Goal: Find specific page/section: Locate a particular part of the current website

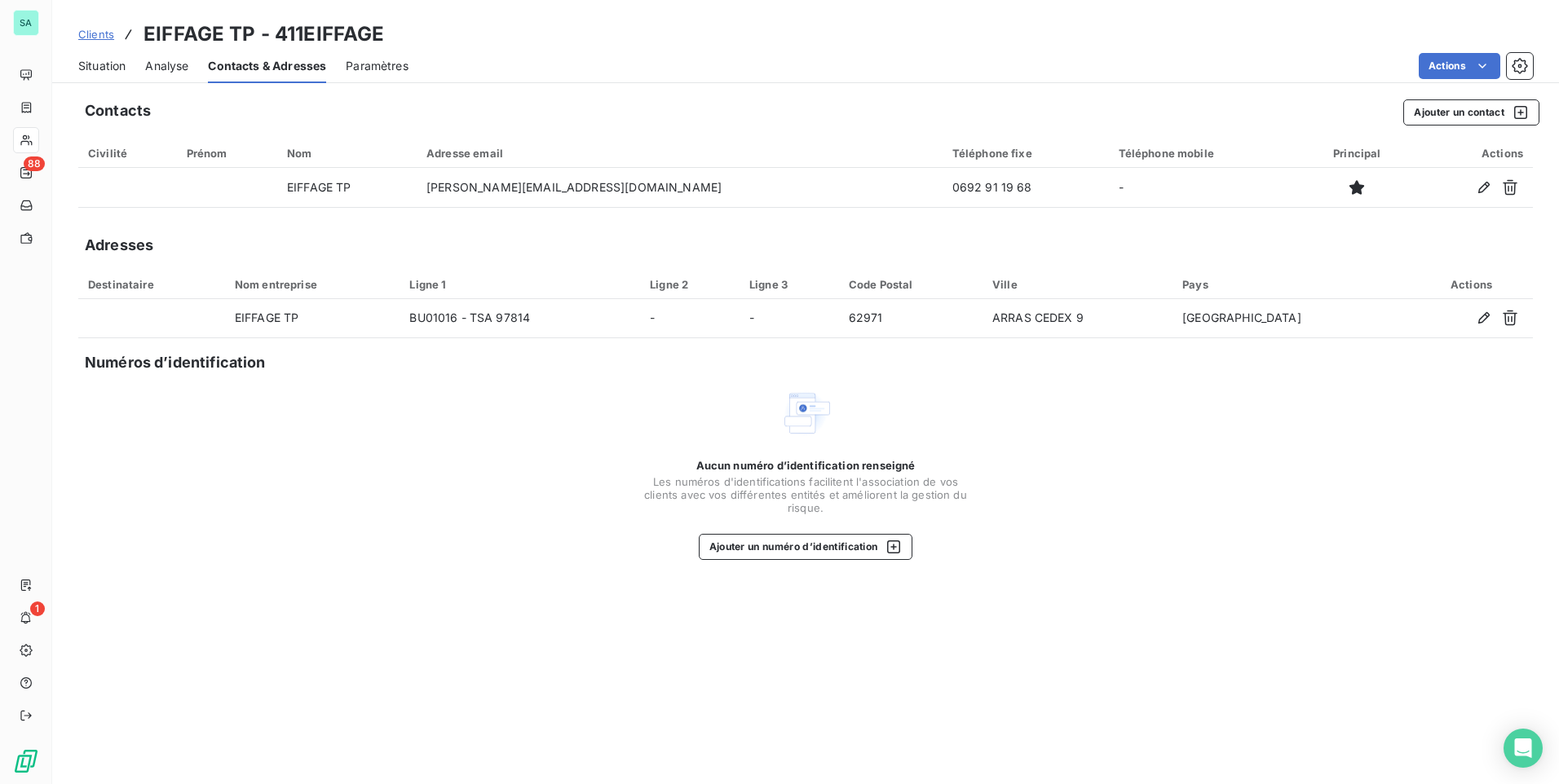
click at [94, 37] on span "Clients" at bounding box center [96, 35] width 36 height 13
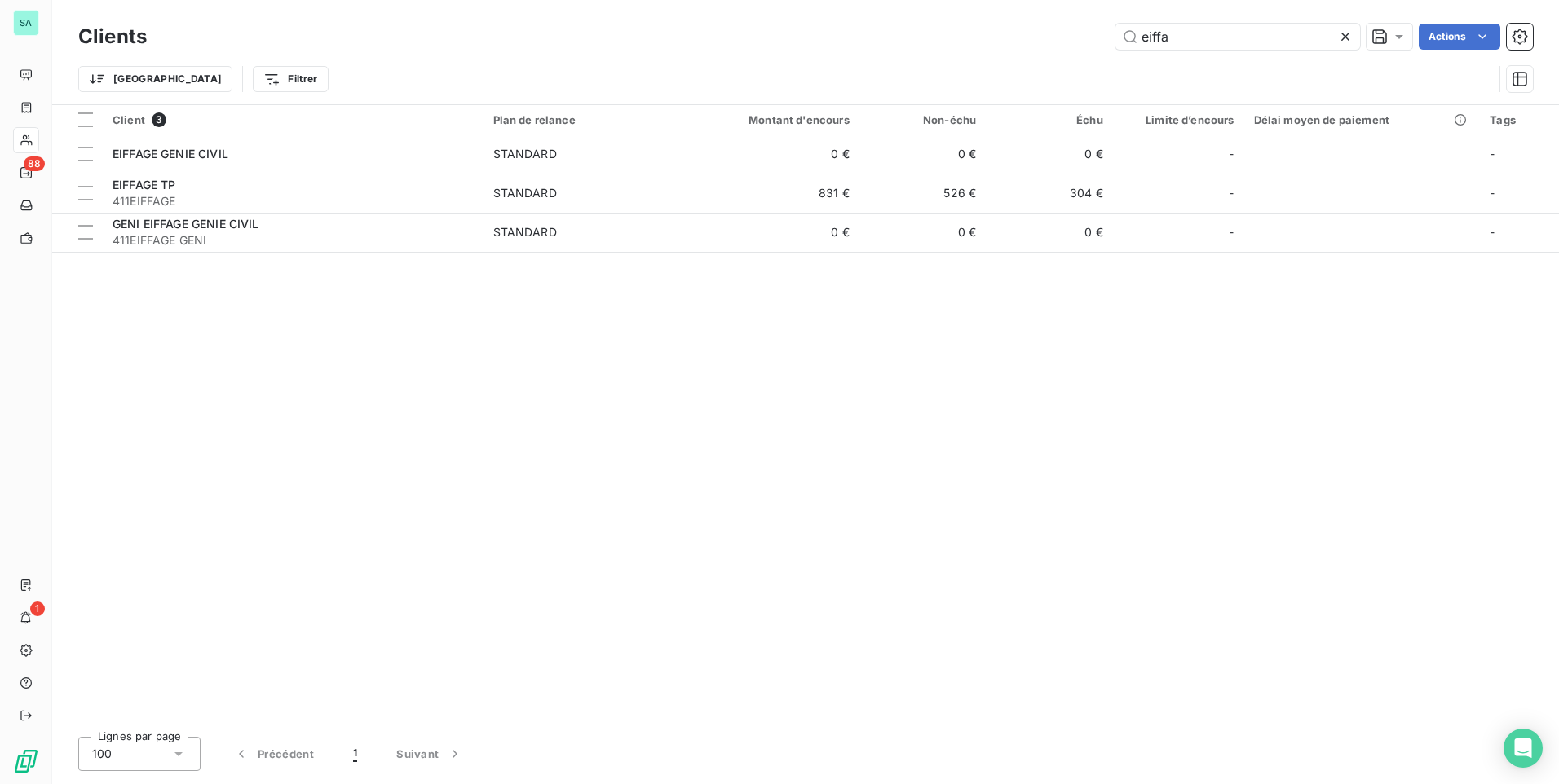
drag, startPoint x: 1190, startPoint y: 32, endPoint x: 1095, endPoint y: 47, distance: 96.2
click at [1095, 48] on div "eiffa Actions" at bounding box center [849, 37] width 1366 height 26
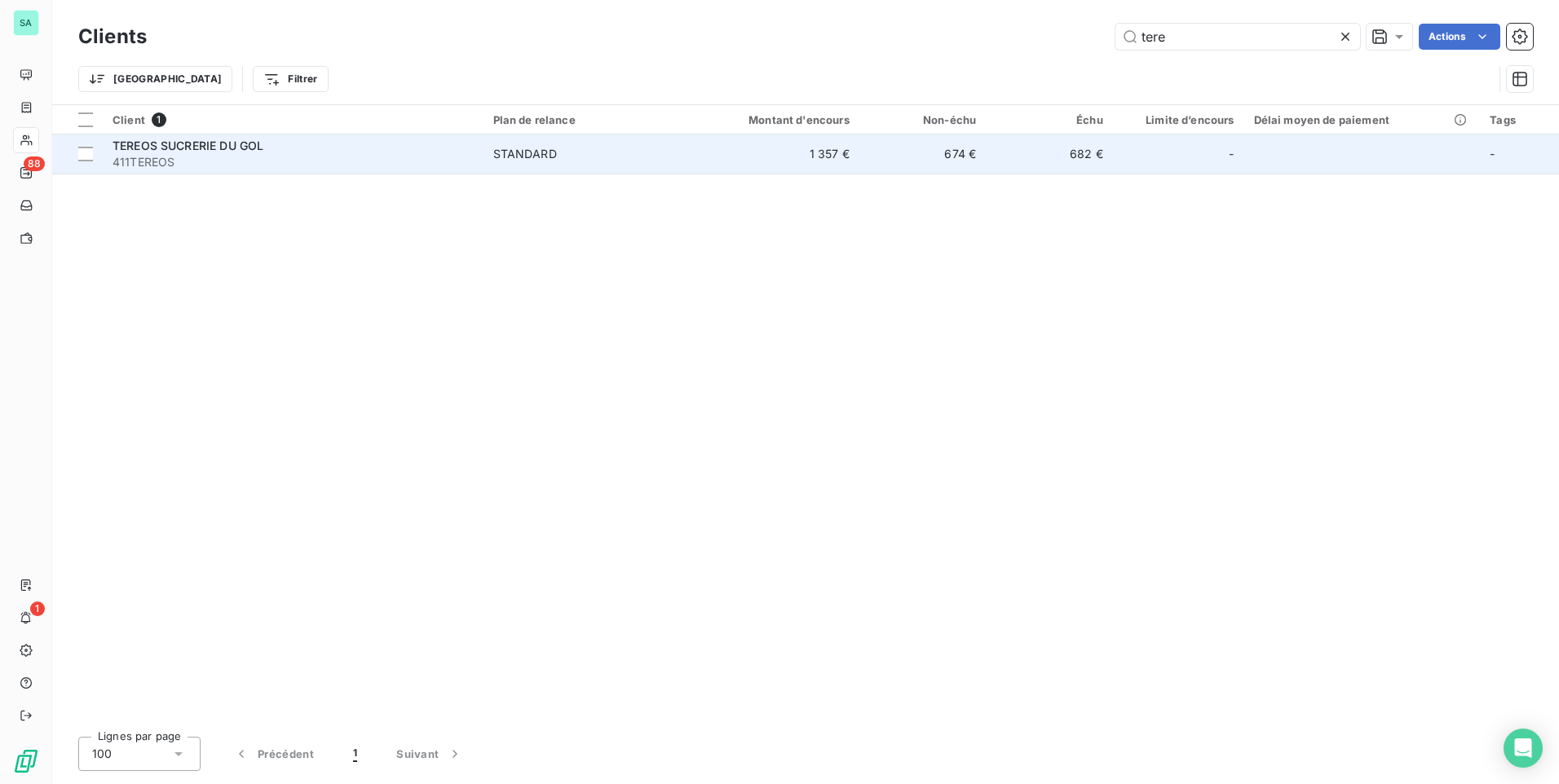
type input "tere"
click at [159, 147] on span "TEREOS SUCRERIE DU GOL" at bounding box center [187, 145] width 151 height 14
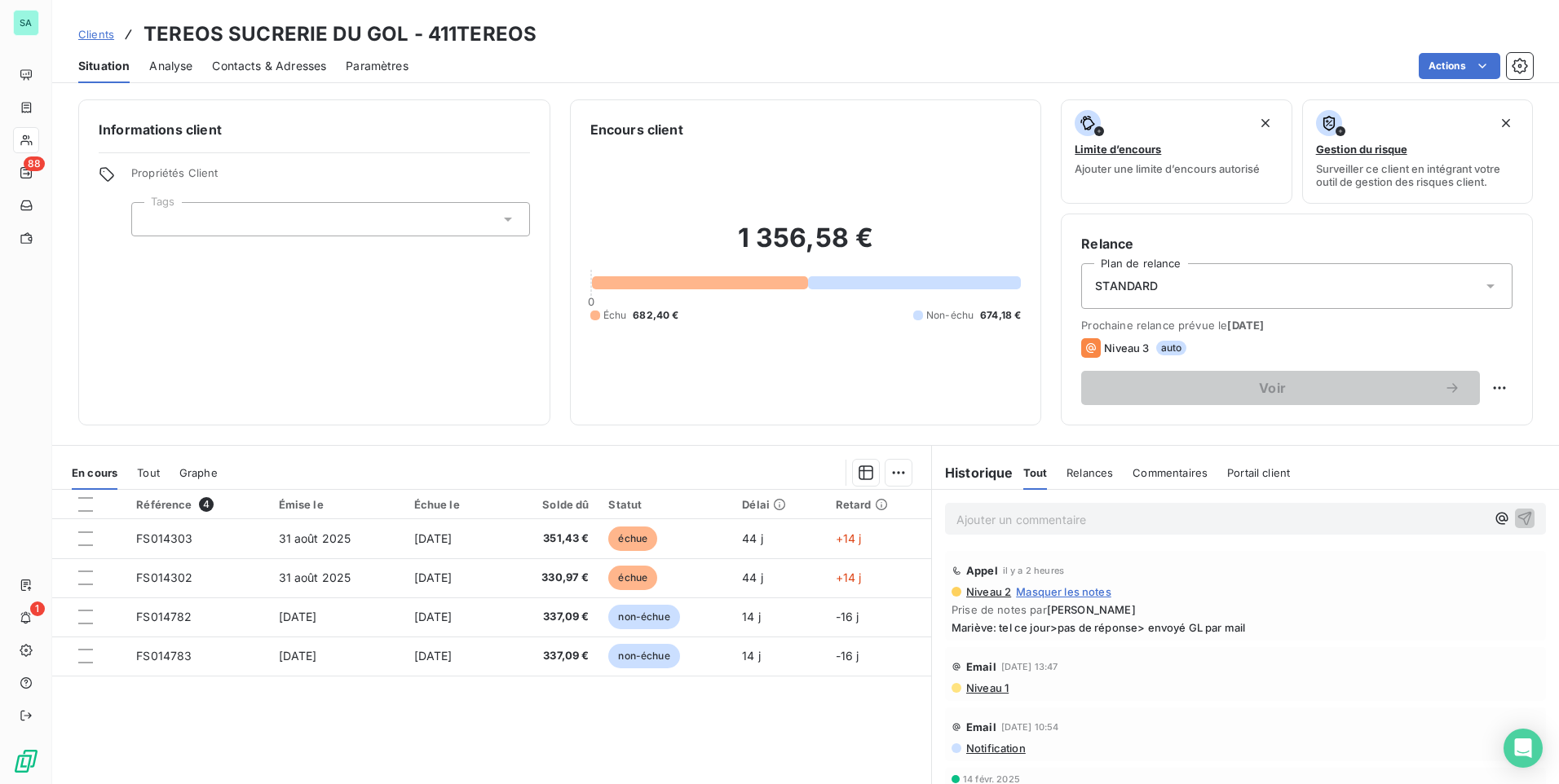
click at [1004, 520] on p "Ajouter un commentaire ﻿" at bounding box center [1221, 519] width 529 height 21
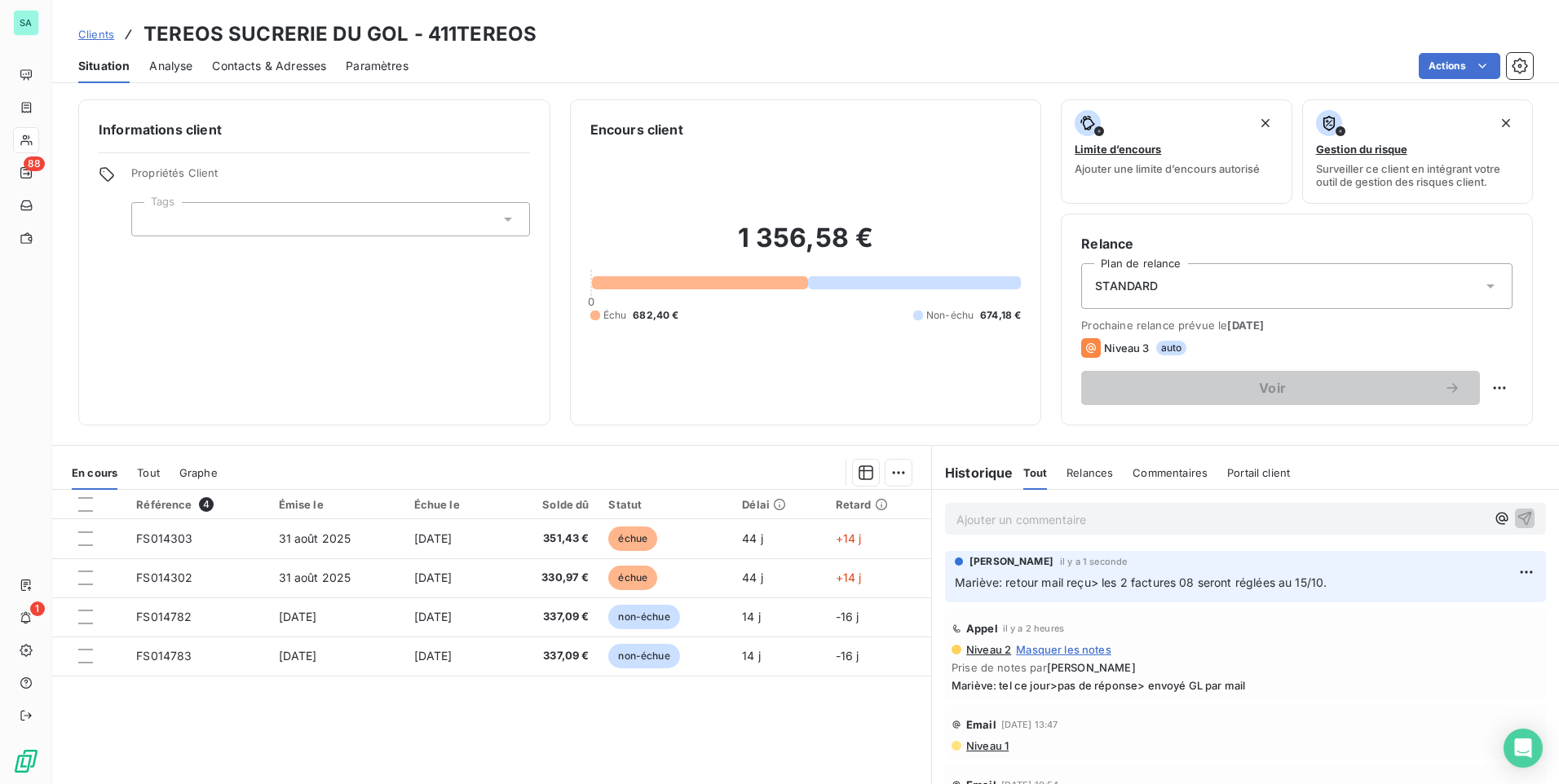
click at [1012, 527] on p "Ajouter un commentaire ﻿" at bounding box center [1221, 519] width 529 height 21
click at [1064, 517] on span "INFO: les règlementes se font mi-mois et fin de mois" at bounding box center [1098, 518] width 284 height 14
click at [1240, 517] on p "INFO: les règlements se font mi-mois et fin de mois" at bounding box center [1221, 519] width 529 height 19
click at [1245, 516] on icon "button" at bounding box center [1524, 518] width 16 height 16
